Goal: Find specific page/section: Find specific page/section

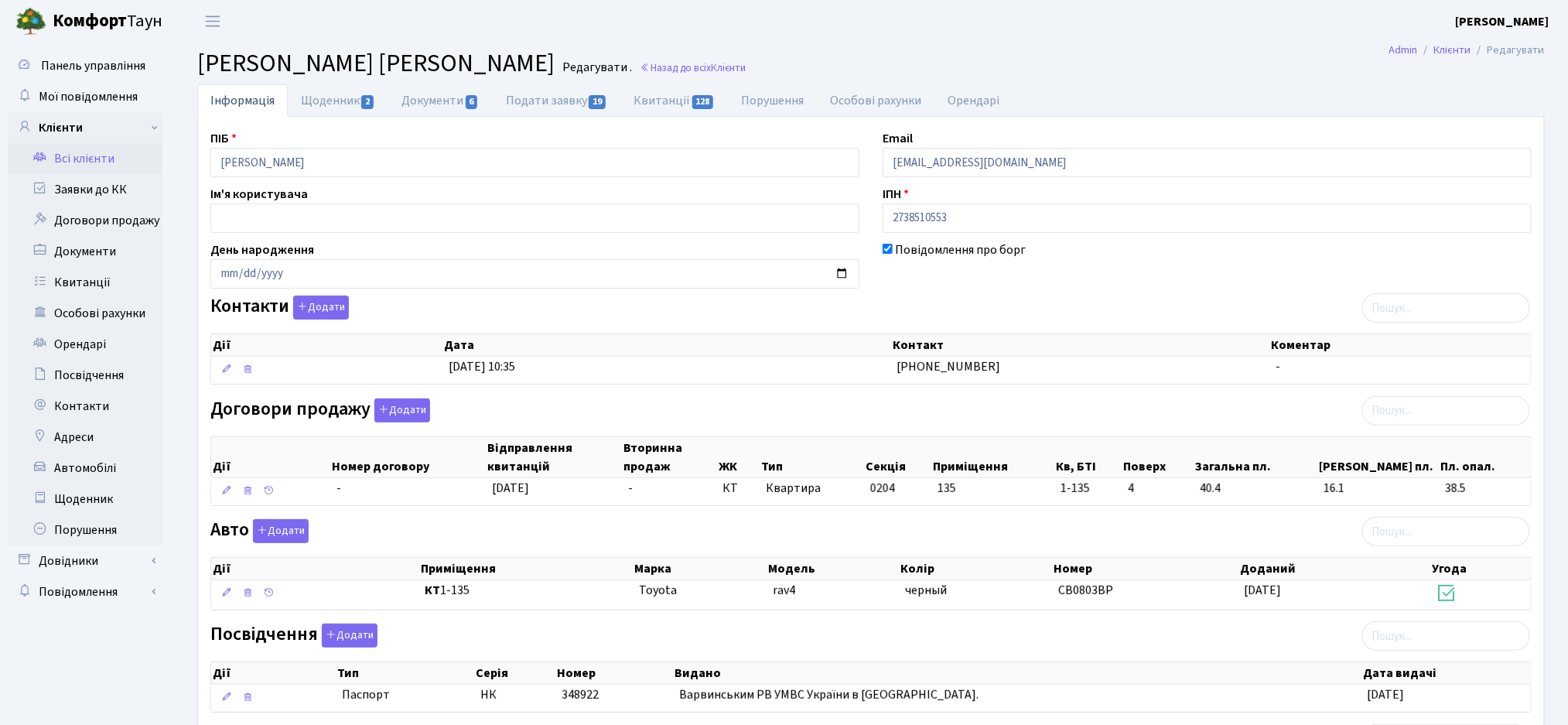
click at [113, 158] on link "Всі клієнти" at bounding box center [85, 158] width 154 height 30
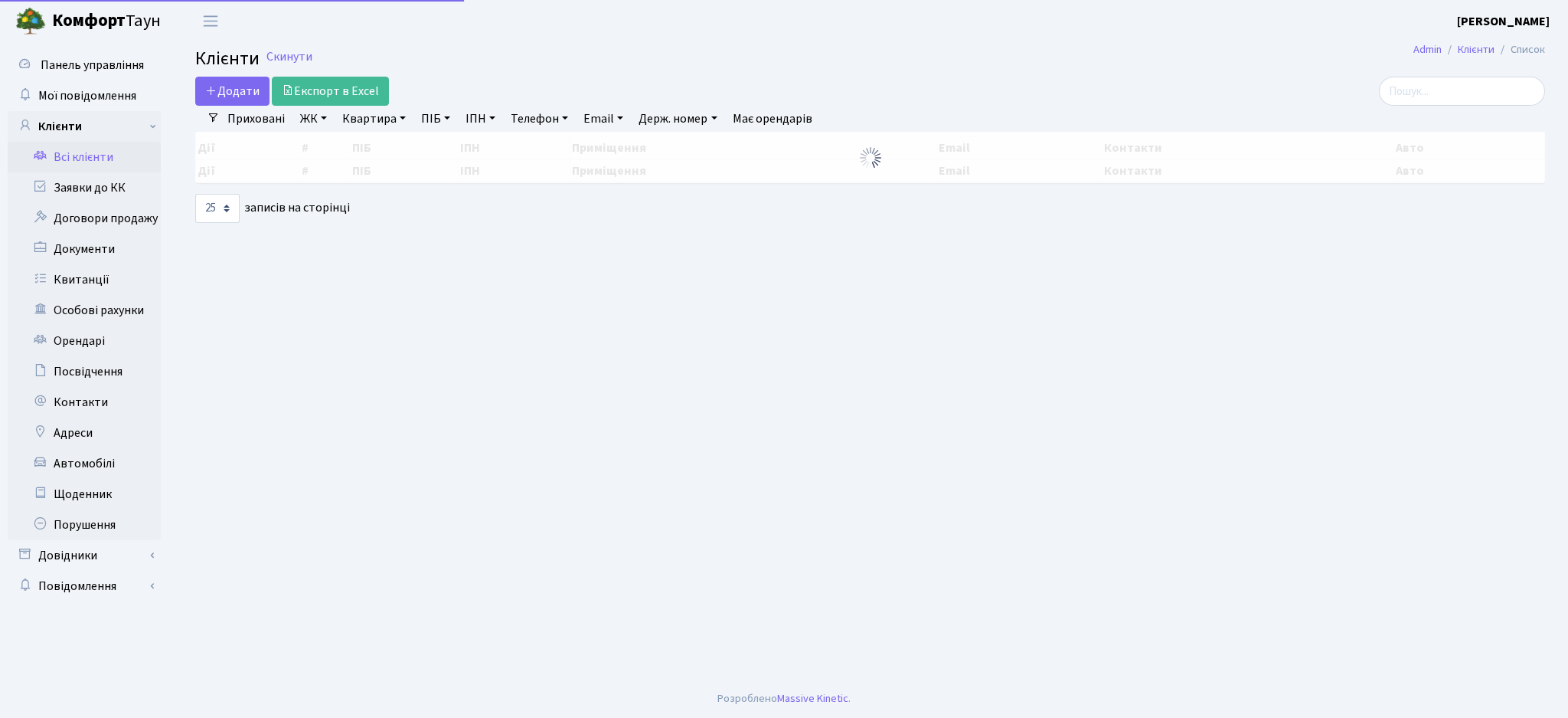
select select "25"
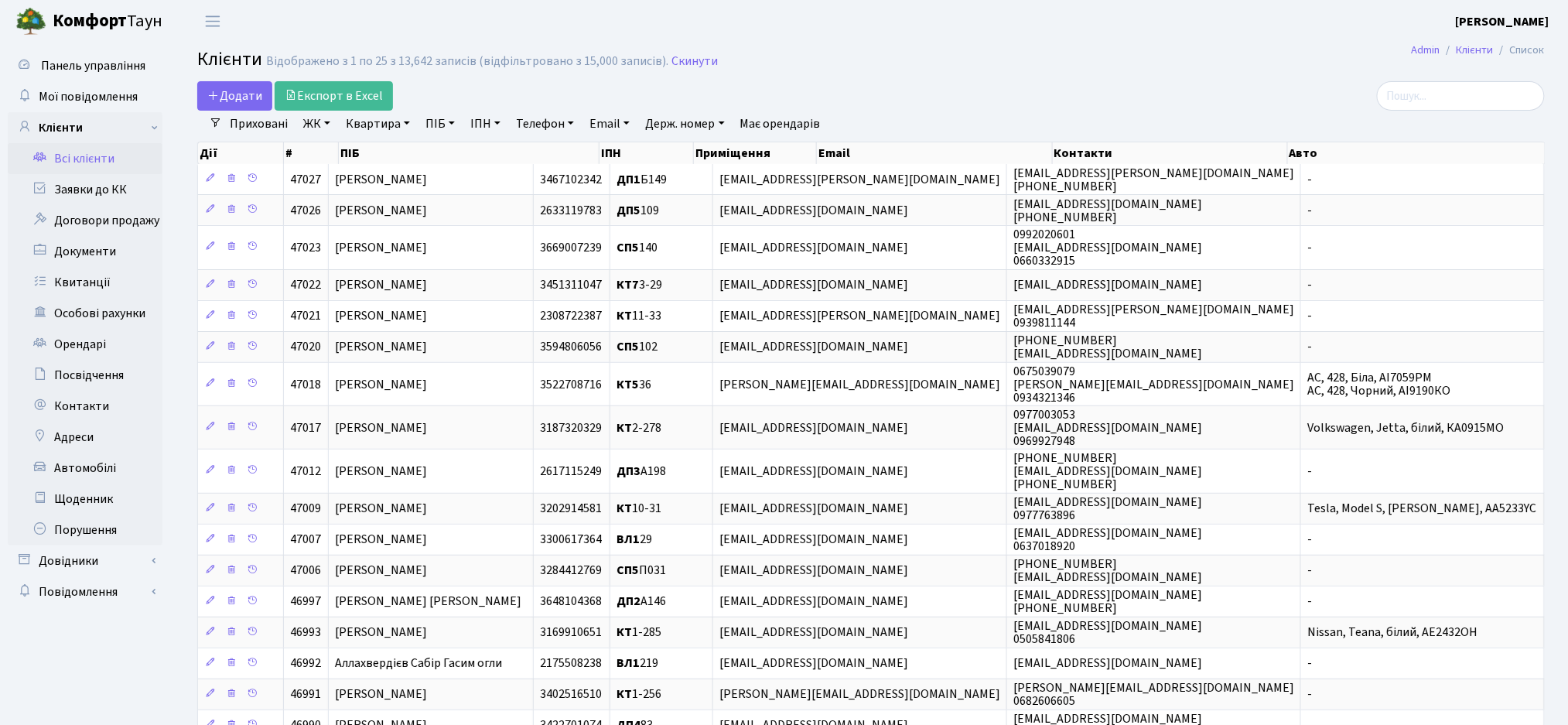
click at [312, 131] on link "ЖК" at bounding box center [316, 124] width 39 height 27
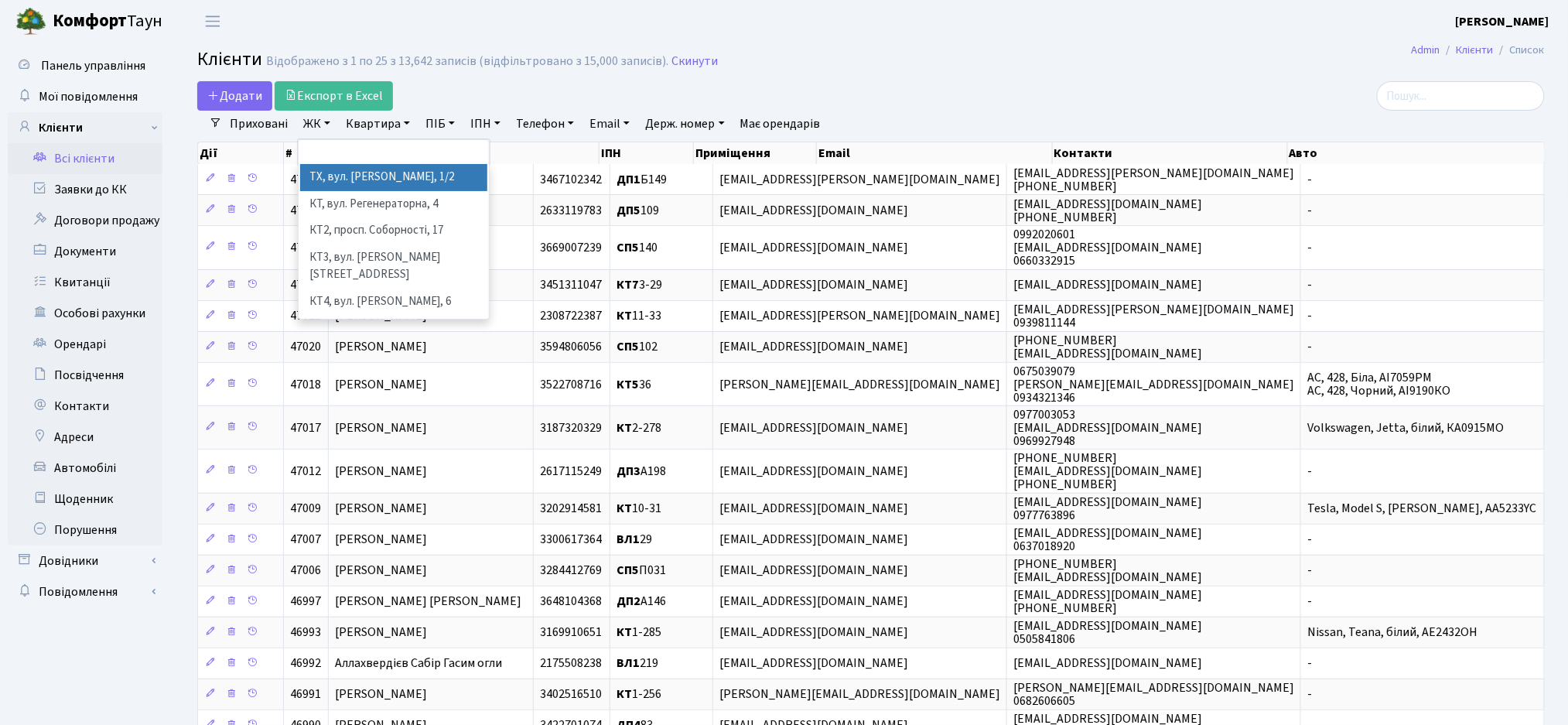
click at [315, 169] on li "ТХ, вул. Ділова, 1/2" at bounding box center [393, 177] width 188 height 27
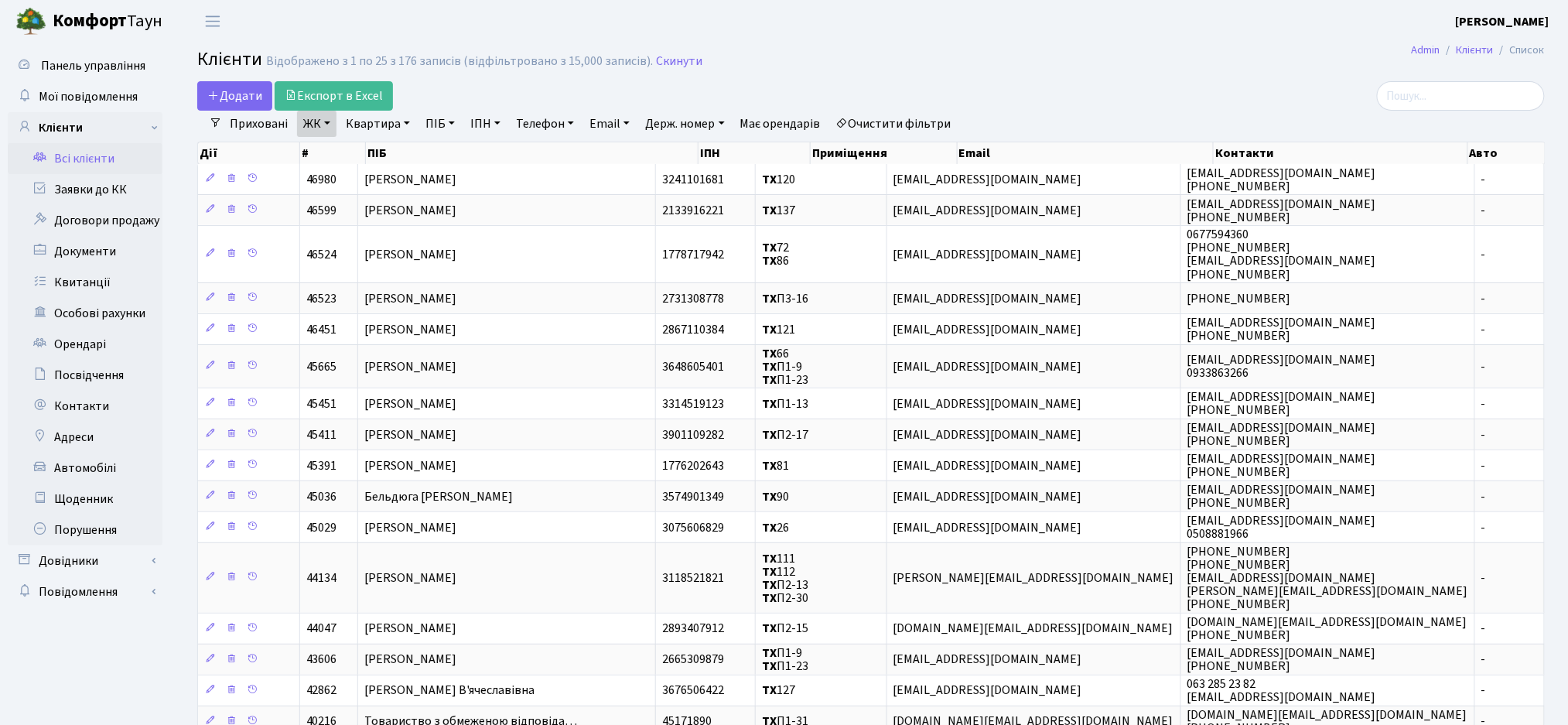
click at [367, 128] on link "Квартира" at bounding box center [378, 124] width 76 height 27
click at [374, 152] on input "text" at bounding box center [385, 153] width 90 height 30
type input "П"
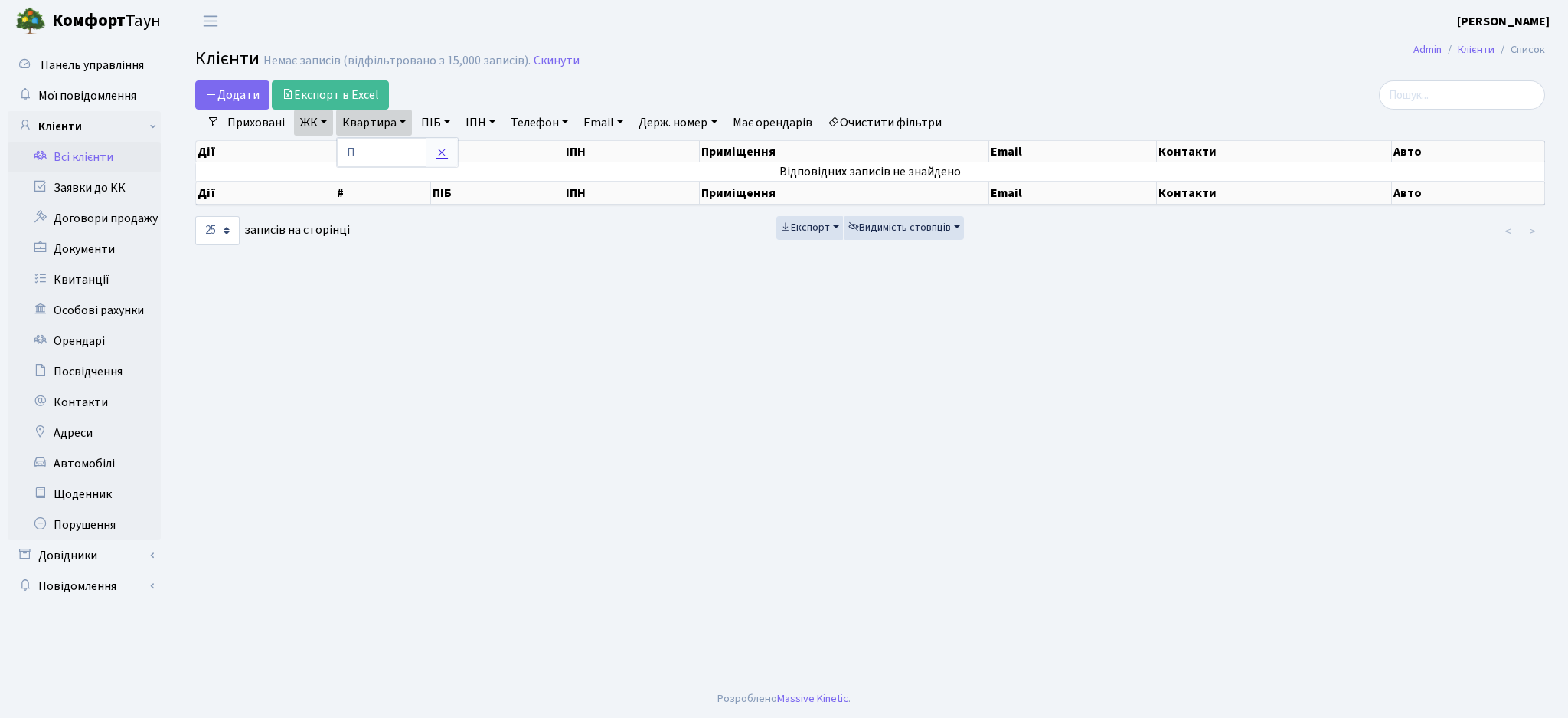
click at [438, 154] on icon at bounding box center [441, 152] width 12 height 12
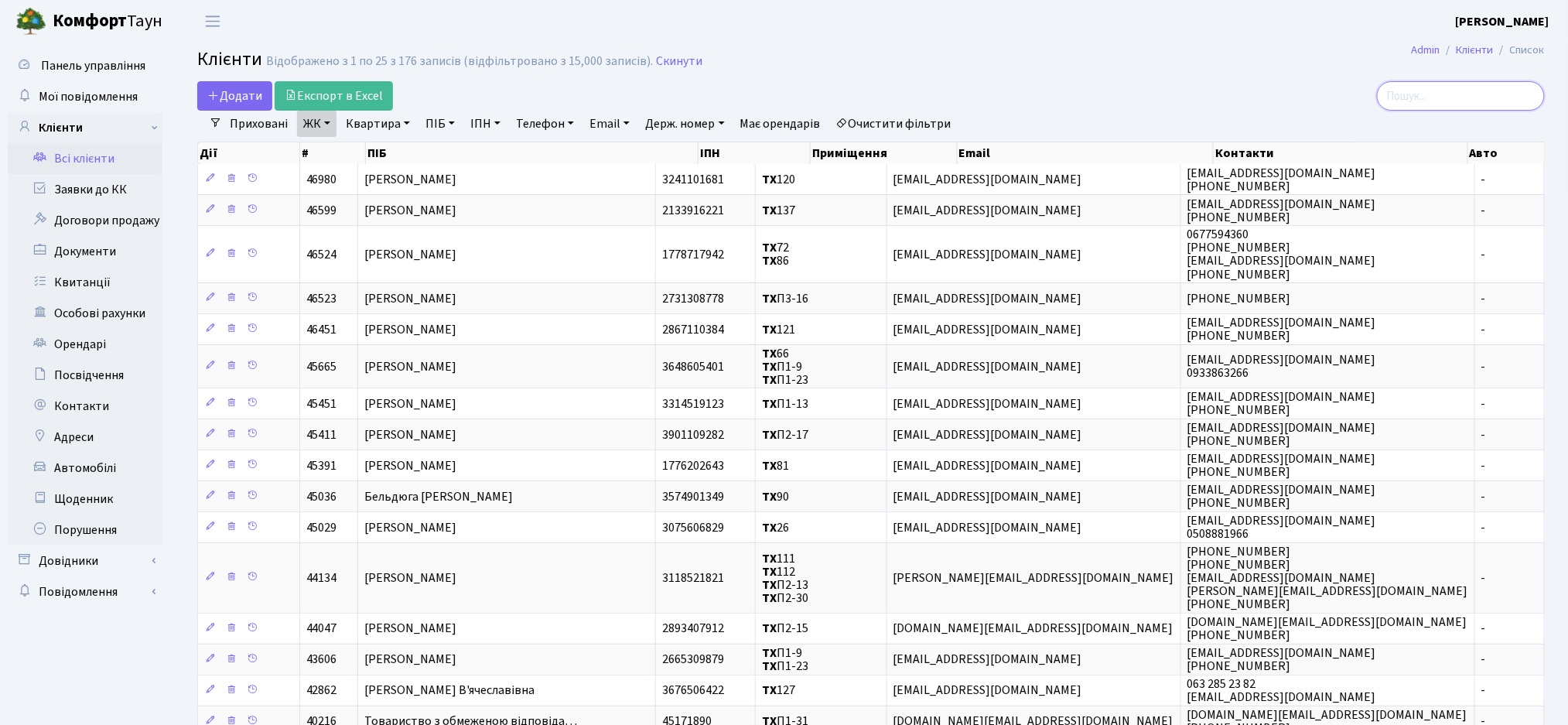
click at [1431, 91] on input "search" at bounding box center [1461, 95] width 168 height 30
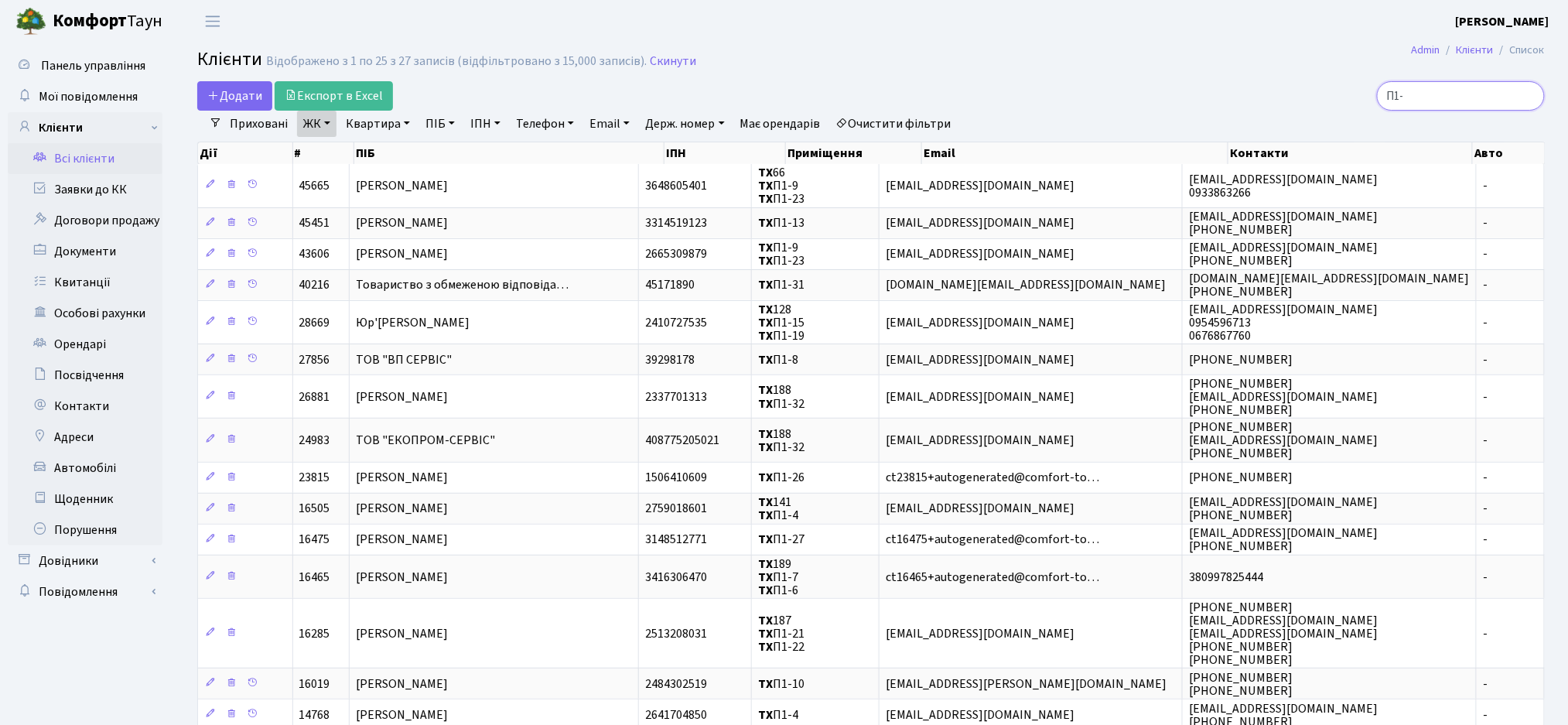
drag, startPoint x: 1444, startPoint y: 97, endPoint x: 1302, endPoint y: 80, distance: 143.0
click at [1302, 80] on main "Admin Клієнти Список Клієнти Відображено з 1 по 25 з 27 записів (відфільтровано…" at bounding box center [872, 658] width 1395 height 1231
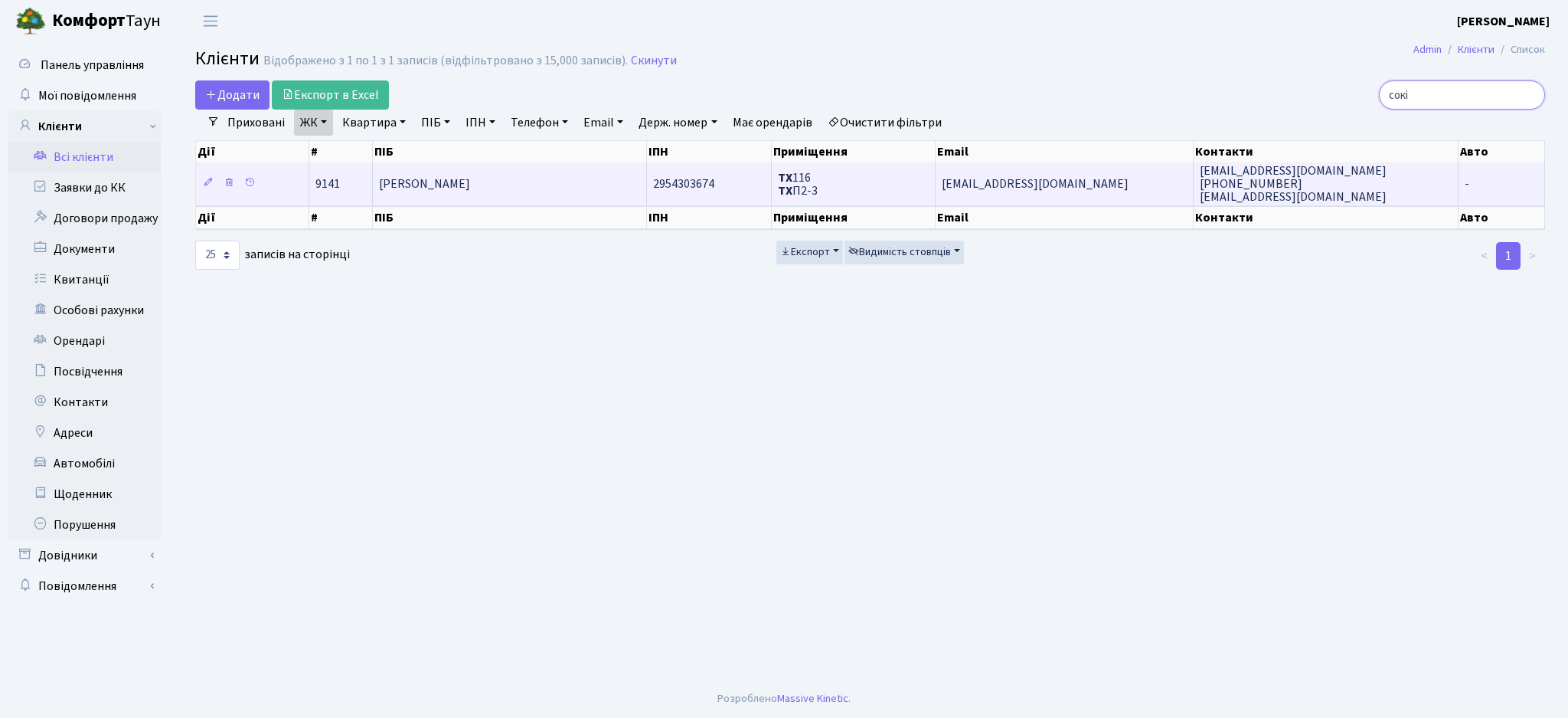
type input "сокі"
click at [536, 192] on td "[PERSON_NAME]" at bounding box center [511, 183] width 275 height 42
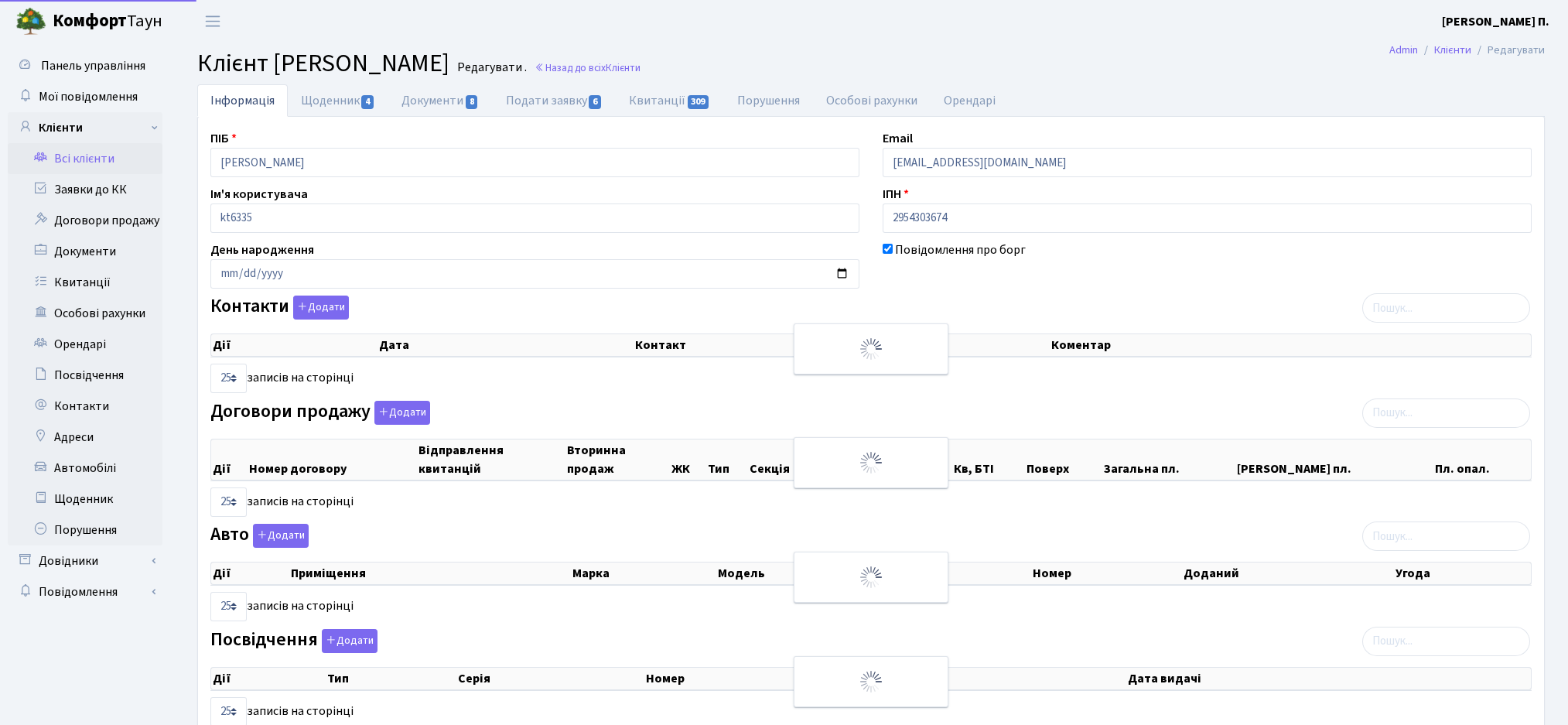
select select "25"
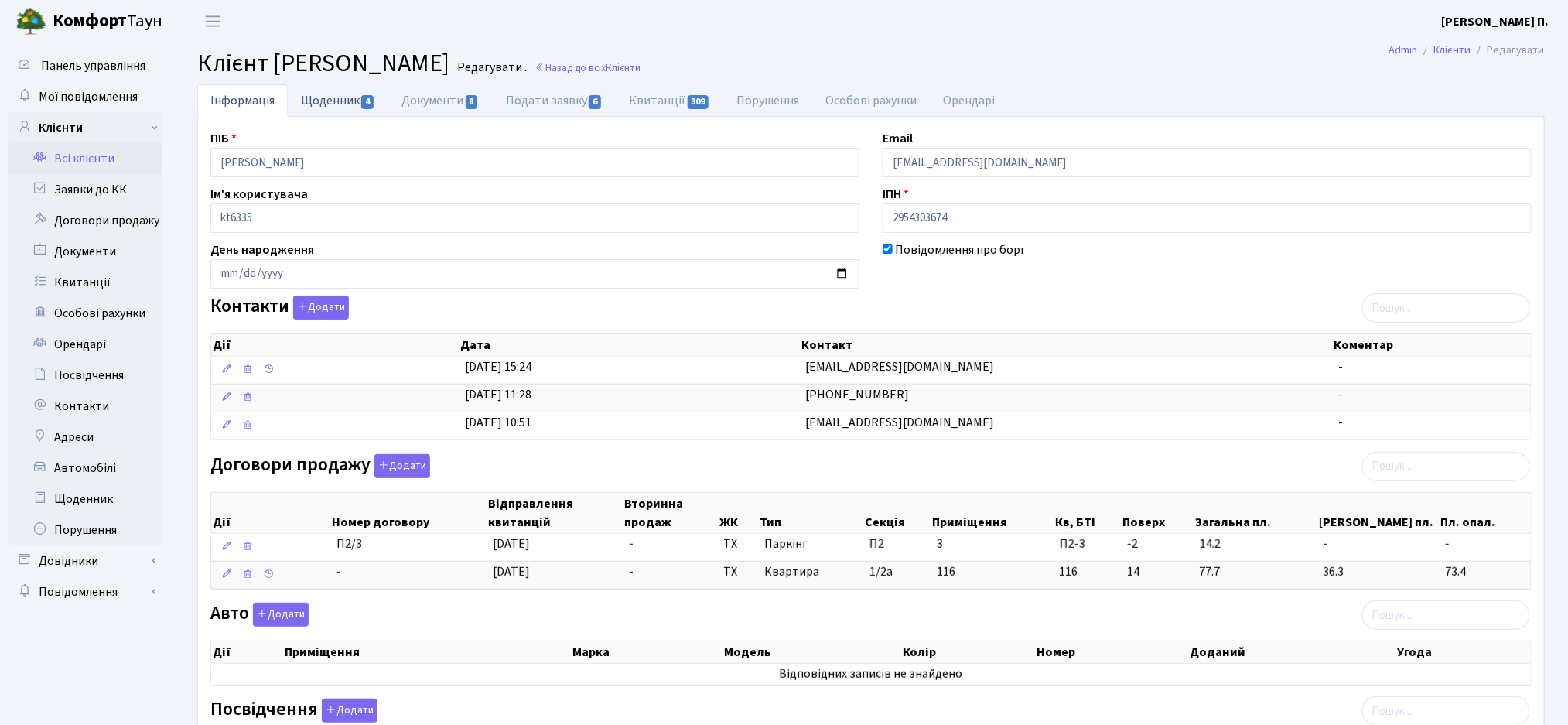
click at [308, 85] on link "Щоденник 4" at bounding box center [338, 100] width 101 height 31
select select "25"
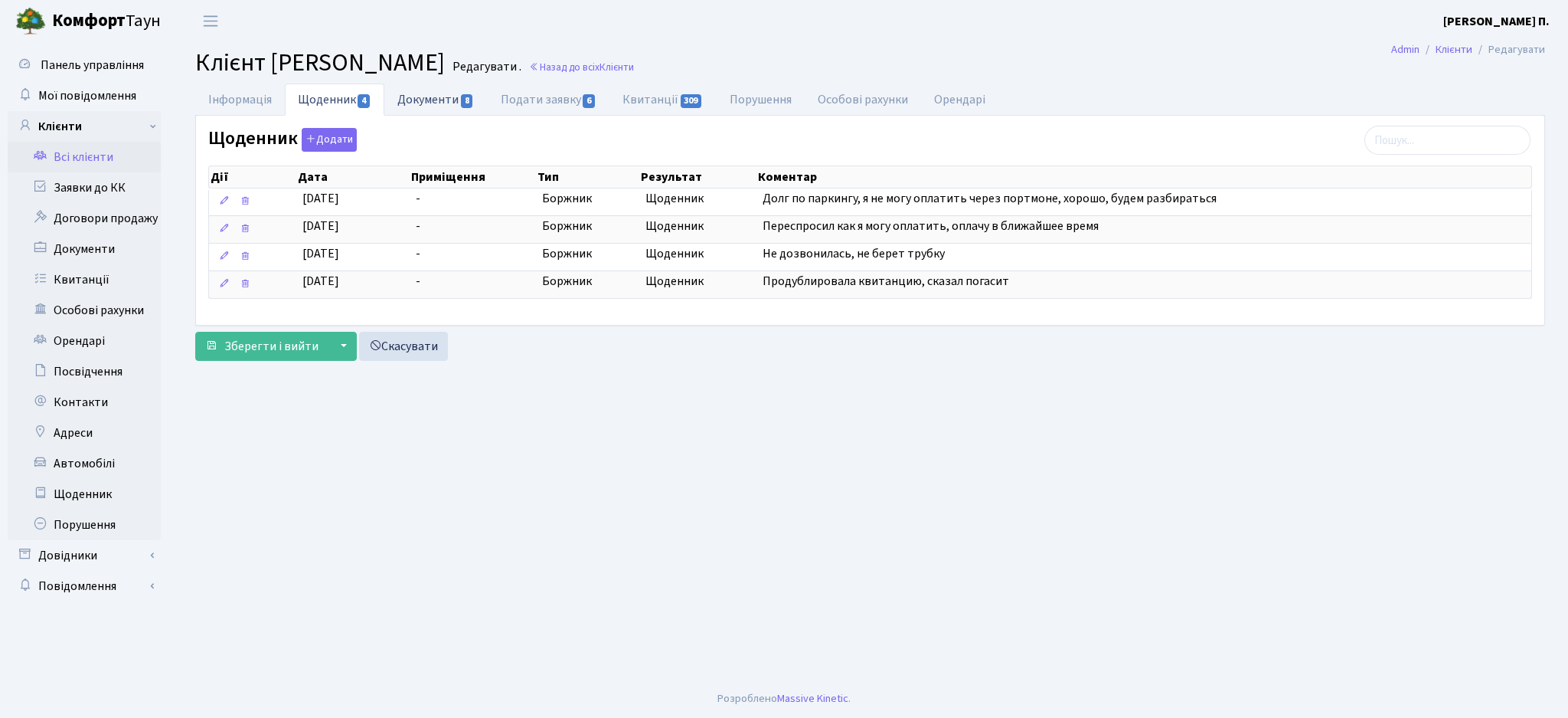
click at [432, 105] on link "Документи 8" at bounding box center [436, 99] width 103 height 31
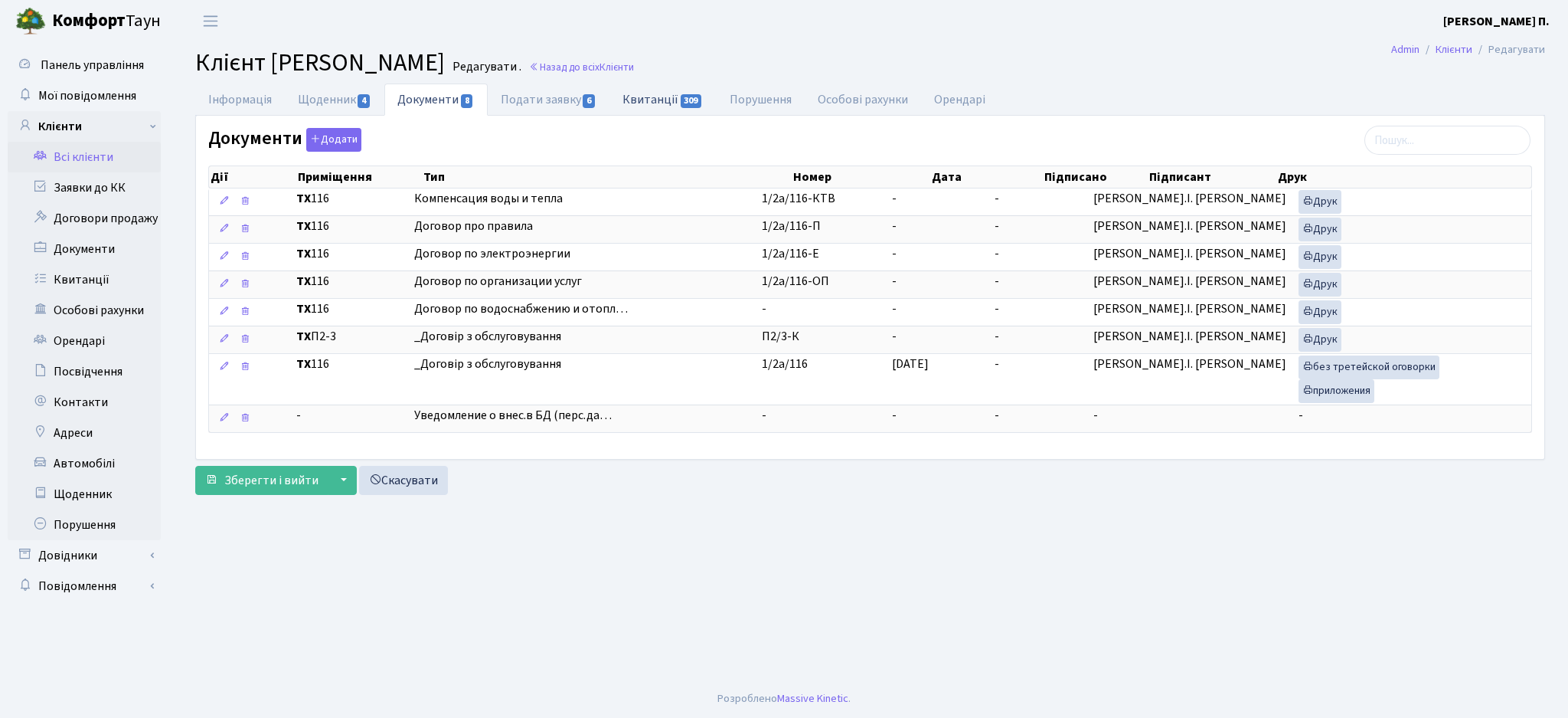
click at [646, 109] on link "Квитанції 309" at bounding box center [663, 99] width 107 height 31
select select "25"
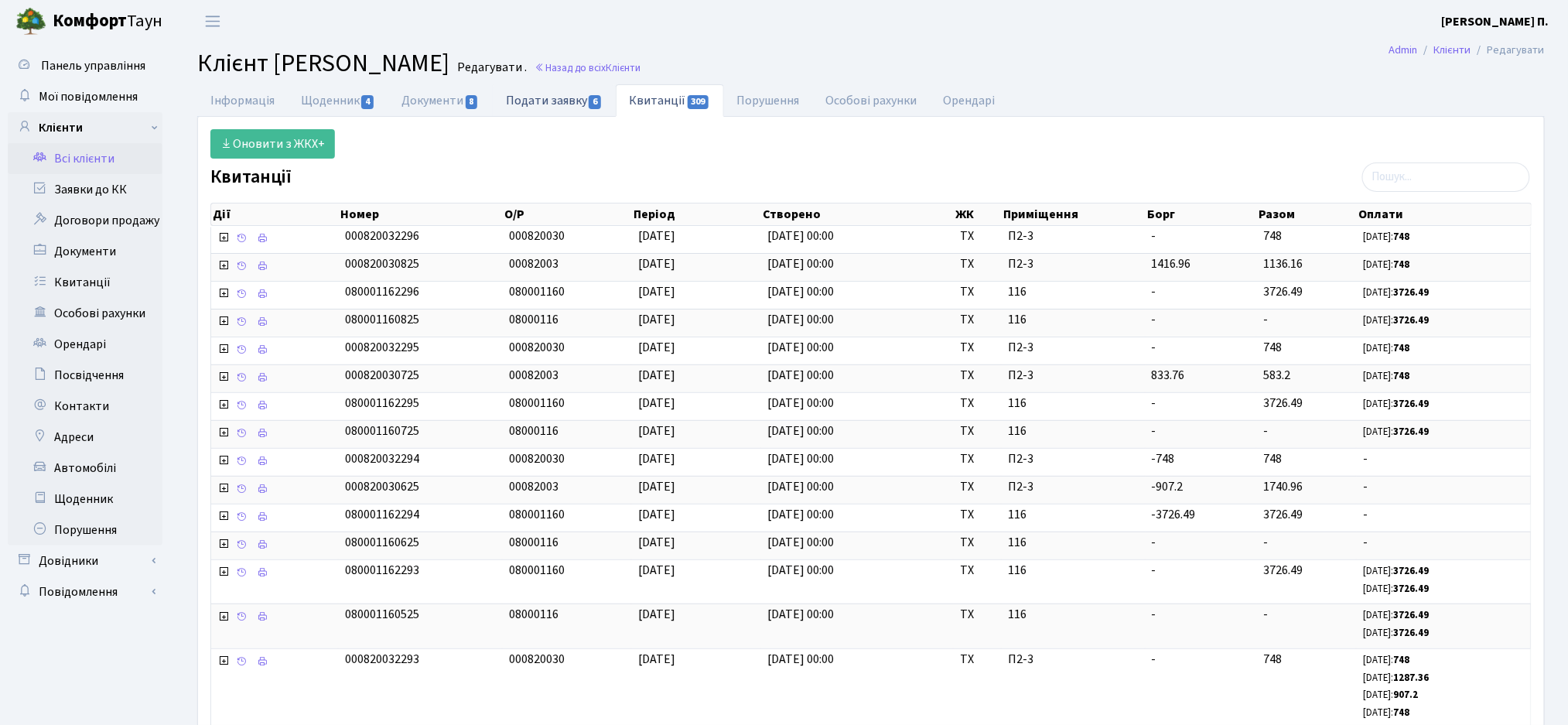
click at [574, 97] on link "Подати заявку 6" at bounding box center [553, 100] width 123 height 31
select select "25"
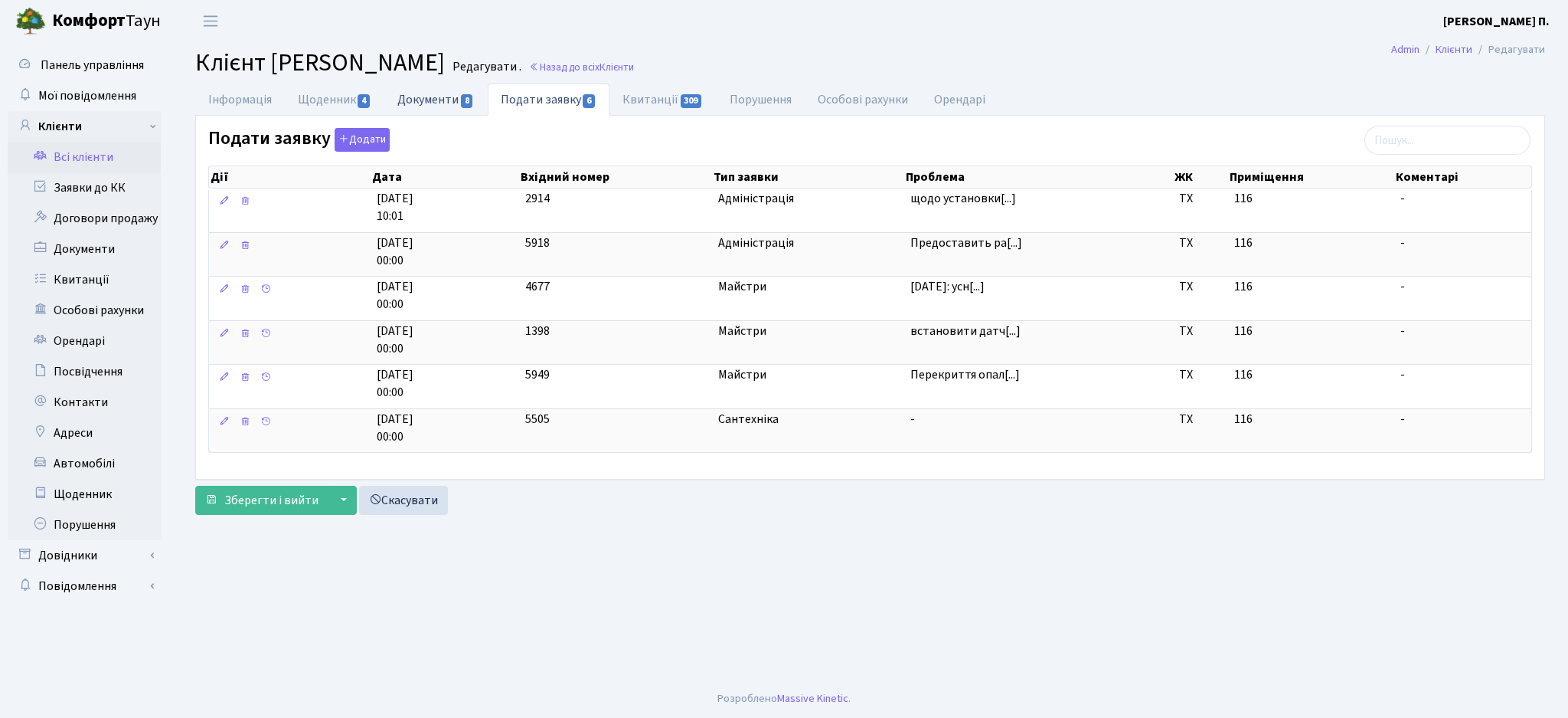
click at [429, 99] on link "Документи 8" at bounding box center [436, 99] width 103 height 31
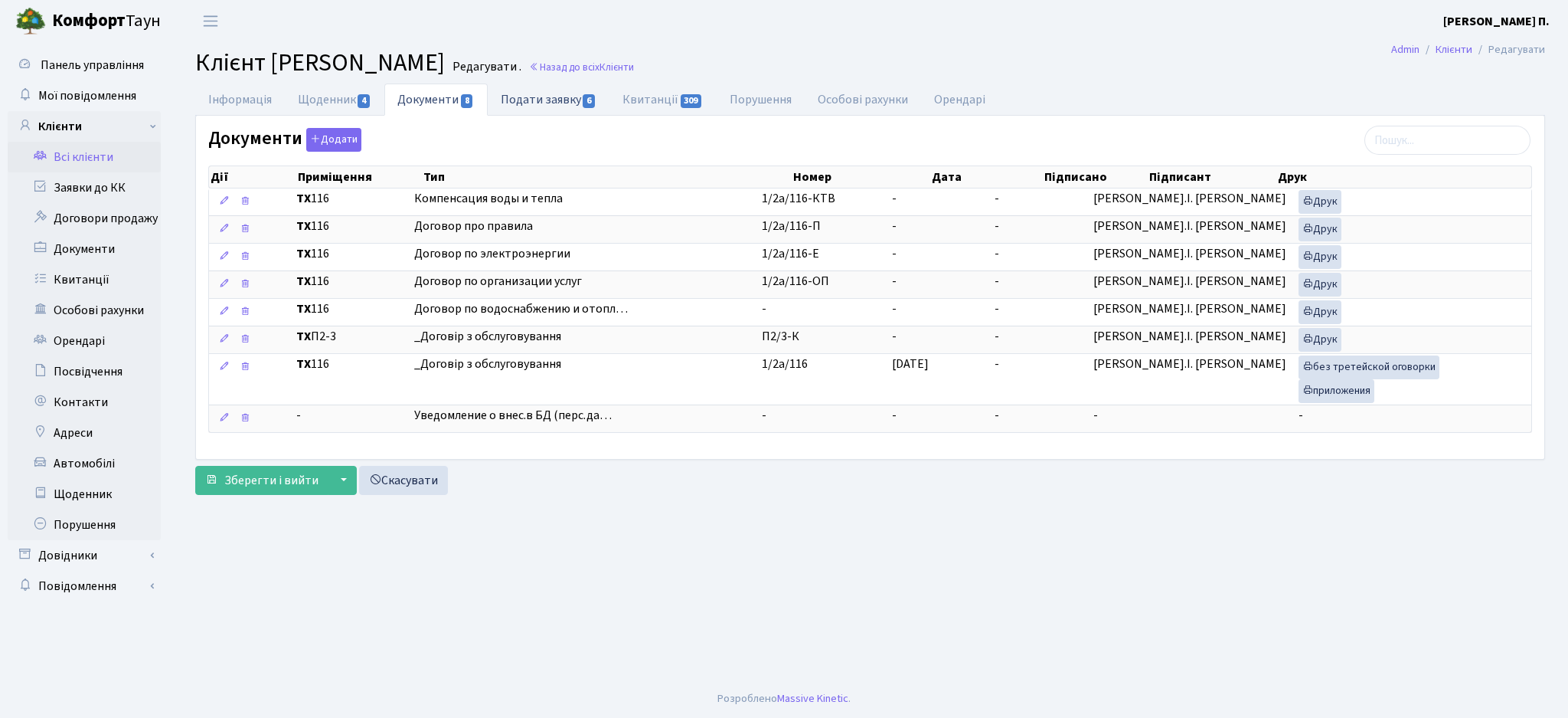
click at [562, 108] on link "Подати заявку 6" at bounding box center [548, 99] width 122 height 31
